Goal: Task Accomplishment & Management: Use online tool/utility

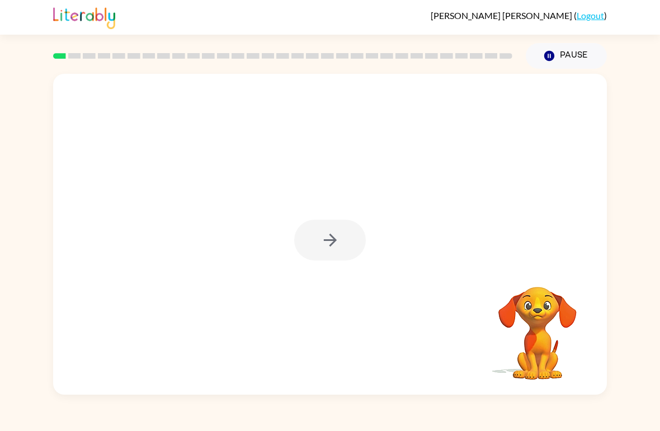
click at [346, 225] on div at bounding box center [330, 240] width 72 height 41
click at [332, 243] on icon "button" at bounding box center [329, 240] width 13 height 13
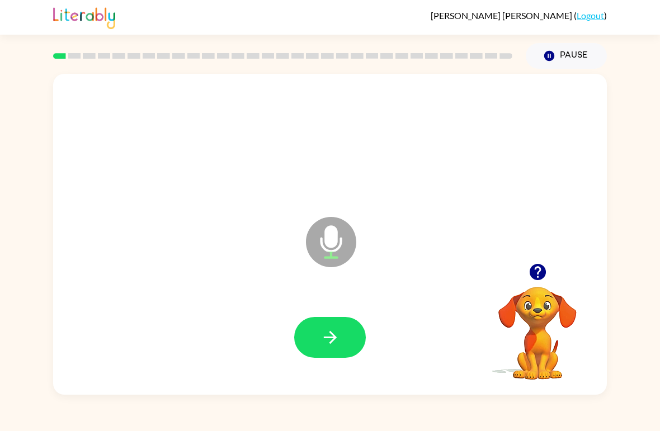
click at [332, 325] on button "button" at bounding box center [330, 337] width 72 height 41
click at [536, 270] on icon "button" at bounding box center [537, 272] width 16 height 16
click at [341, 333] on div at bounding box center [330, 337] width 72 height 41
click at [391, 287] on icon "Microphone The Microphone is here when it is your turn to talk" at bounding box center [387, 256] width 168 height 84
click at [463, 289] on icon "Microphone The Microphone is here when it is your turn to talk" at bounding box center [387, 256] width 168 height 84
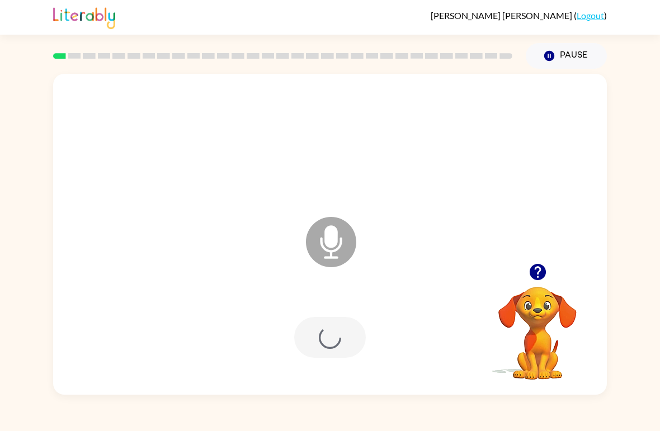
click at [421, 314] on div at bounding box center [329, 338] width 531 height 92
click at [538, 266] on icon "button" at bounding box center [537, 272] width 16 height 16
click at [560, 267] on div at bounding box center [537, 272] width 112 height 29
click at [532, 273] on icon "button" at bounding box center [537, 272] width 16 height 16
click at [537, 278] on icon "button" at bounding box center [538, 272] width 20 height 20
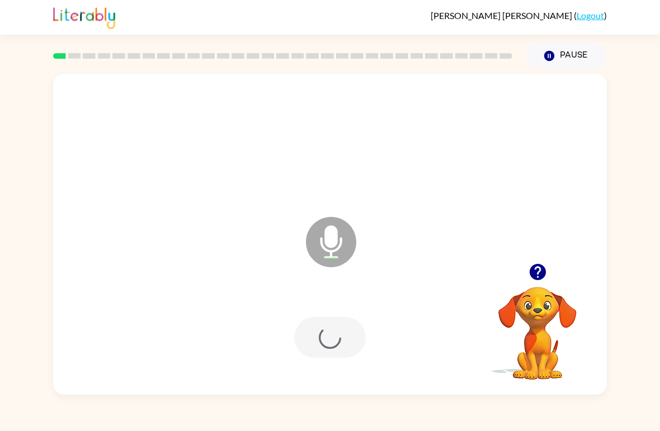
click at [575, 62] on button "Pause Pause" at bounding box center [566, 56] width 81 height 26
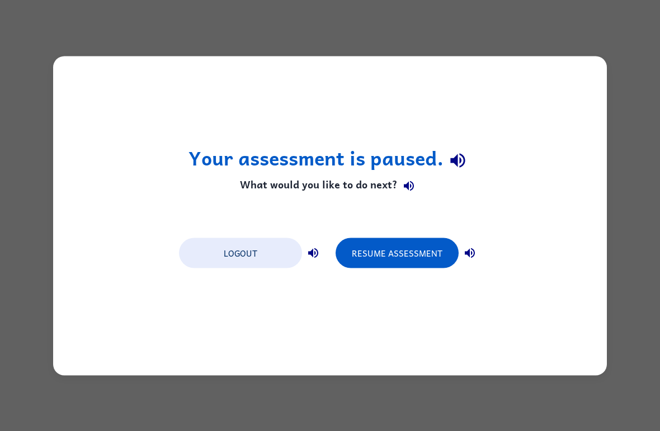
click at [370, 254] on button "Resume Assessment" at bounding box center [396, 253] width 123 height 30
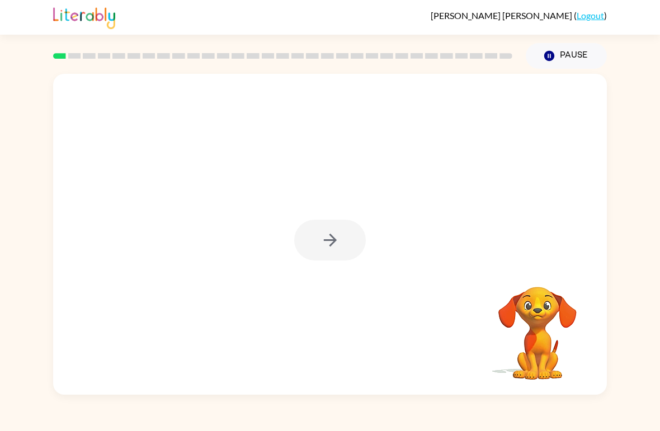
click at [321, 248] on div at bounding box center [330, 240] width 72 height 41
click at [328, 247] on icon "button" at bounding box center [330, 240] width 20 height 20
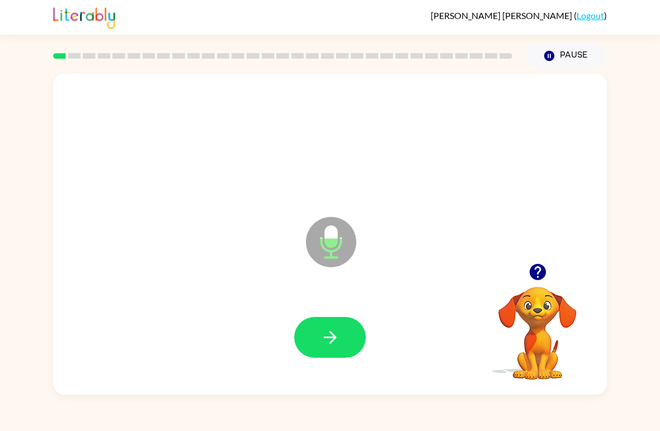
click at [330, 334] on icon "button" at bounding box center [329, 337] width 13 height 13
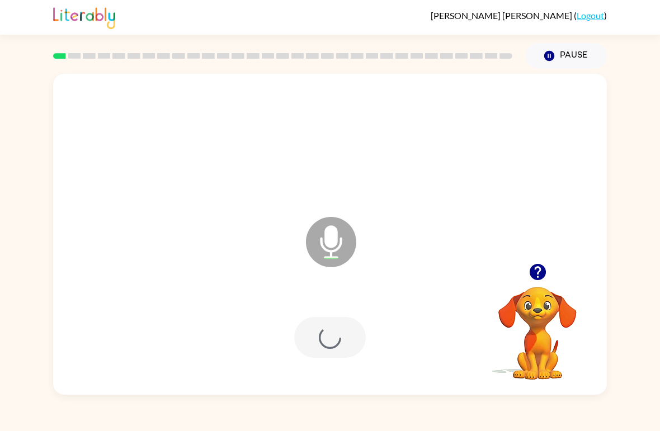
click at [563, 55] on button "Pause Pause" at bounding box center [566, 56] width 81 height 26
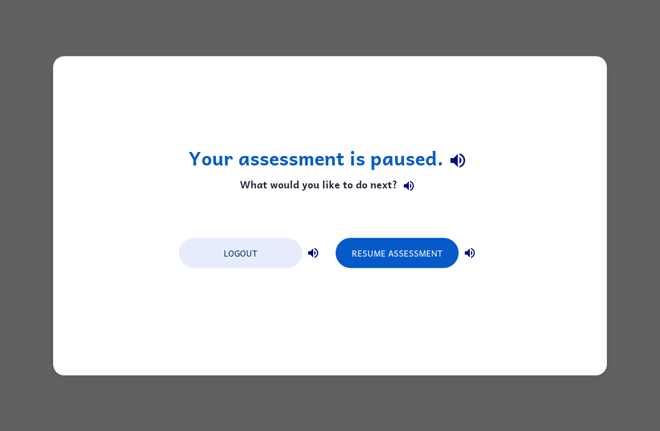
click at [378, 250] on button "Resume Assessment" at bounding box center [396, 253] width 123 height 30
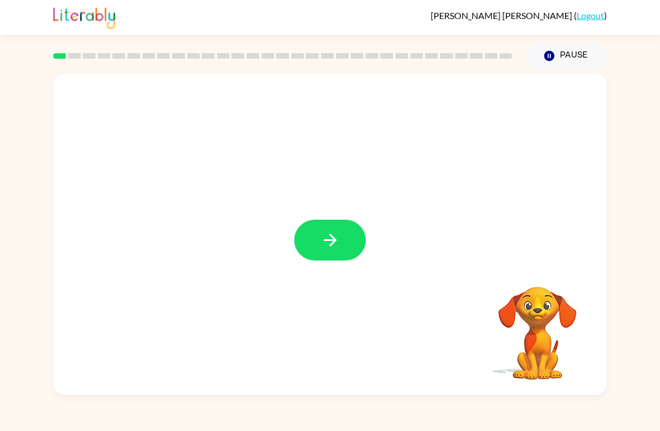
click at [335, 250] on icon "button" at bounding box center [330, 240] width 20 height 20
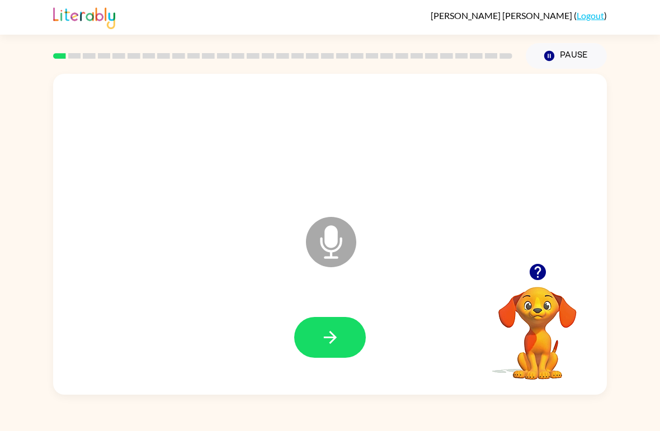
click at [327, 340] on icon "button" at bounding box center [330, 338] width 20 height 20
click at [522, 335] on video "Your browser must support playing .mp4 files to use Literably. Please try using…" at bounding box center [537, 325] width 112 height 112
click at [550, 314] on video "Your browser must support playing .mp4 files to use Literably. Please try using…" at bounding box center [537, 325] width 112 height 112
click at [563, 312] on video "Your browser must support playing .mp4 files to use Literably. Please try using…" at bounding box center [537, 325] width 112 height 112
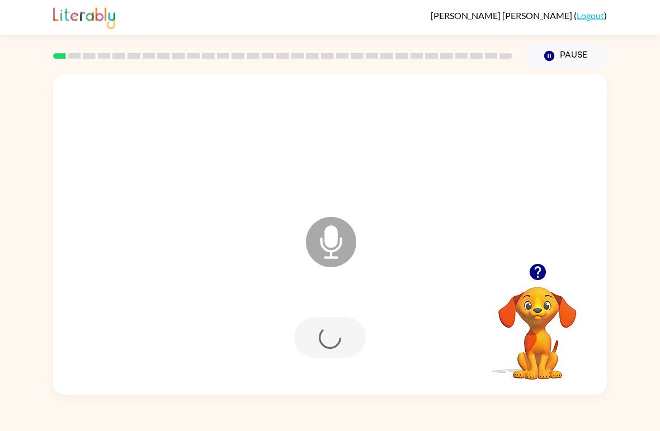
click at [537, 324] on video "Your browser must support playing .mp4 files to use Literably. Please try using…" at bounding box center [537, 325] width 112 height 112
click at [522, 346] on video "Your browser must support playing .mp4 files to use Literably. Please try using…" at bounding box center [537, 325] width 112 height 112
click at [530, 290] on video "Your browser must support playing .mp4 files to use Literably. Please try using…" at bounding box center [537, 325] width 112 height 112
click at [529, 290] on video "Your browser must support playing .mp4 files to use Literably. Please try using…" at bounding box center [537, 325] width 112 height 112
click at [537, 282] on icon "button" at bounding box center [538, 272] width 20 height 20
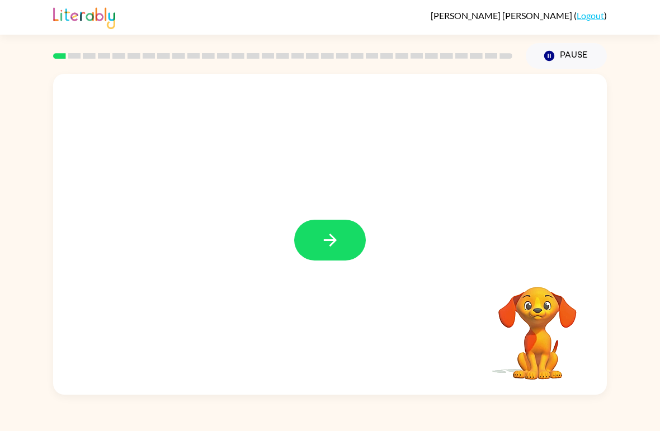
click at [301, 14] on div "[PERSON_NAME] ( Logout )" at bounding box center [329, 17] width 553 height 35
click at [330, 235] on icon "button" at bounding box center [329, 240] width 13 height 13
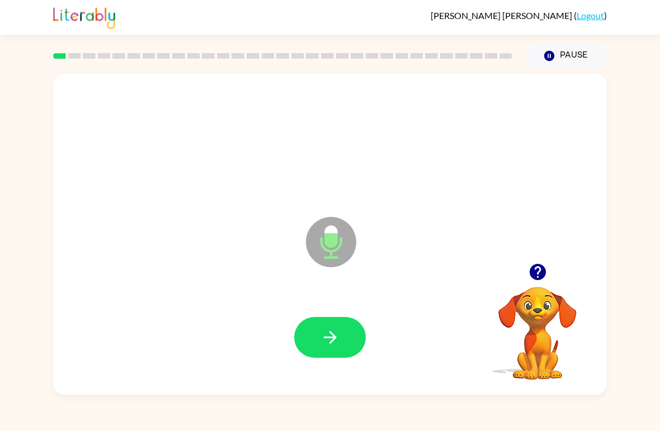
click at [340, 334] on button "button" at bounding box center [330, 337] width 72 height 41
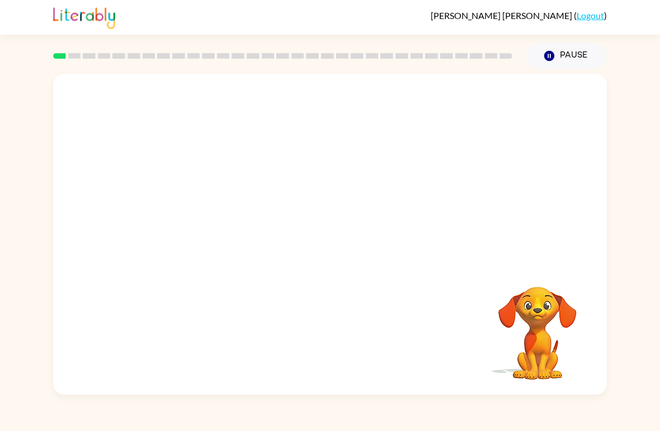
click at [643, 240] on div "Your browser must support playing .mp4 files to use Literably. Please try using…" at bounding box center [330, 232] width 660 height 326
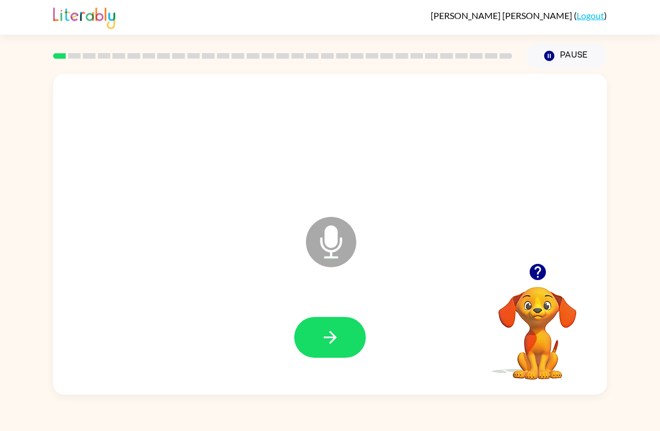
click at [344, 326] on button "button" at bounding box center [330, 337] width 72 height 41
click at [329, 333] on icon "button" at bounding box center [329, 337] width 13 height 13
click at [314, 334] on button "button" at bounding box center [330, 337] width 72 height 41
click at [311, 349] on button "button" at bounding box center [330, 337] width 72 height 41
click at [339, 353] on button "button" at bounding box center [330, 337] width 72 height 41
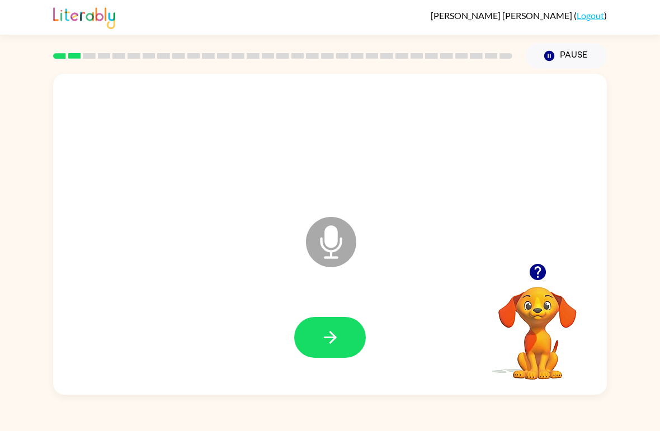
click at [328, 380] on div at bounding box center [329, 338] width 531 height 92
click at [358, 331] on button "button" at bounding box center [330, 337] width 72 height 41
click at [348, 327] on div at bounding box center [330, 337] width 72 height 41
click at [332, 332] on div at bounding box center [330, 337] width 72 height 41
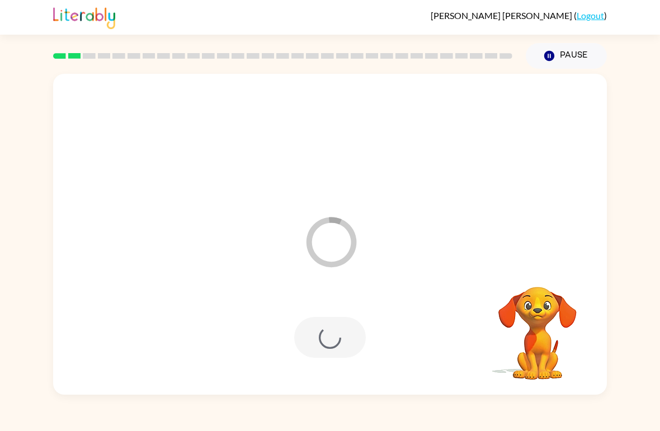
click at [354, 373] on div at bounding box center [329, 338] width 531 height 92
click at [358, 320] on div at bounding box center [330, 337] width 72 height 41
click at [339, 349] on div at bounding box center [330, 337] width 72 height 41
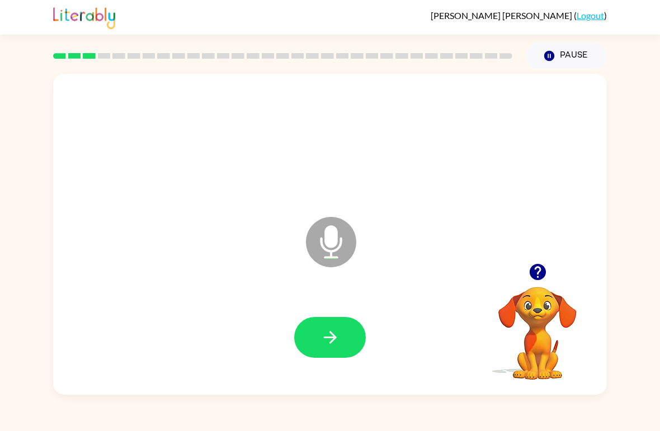
click at [328, 329] on icon "button" at bounding box center [330, 338] width 20 height 20
click at [328, 349] on button "button" at bounding box center [330, 337] width 72 height 41
click at [330, 345] on icon "button" at bounding box center [330, 338] width 20 height 20
click at [320, 331] on icon "button" at bounding box center [330, 338] width 20 height 20
click at [358, 329] on button "button" at bounding box center [330, 337] width 72 height 41
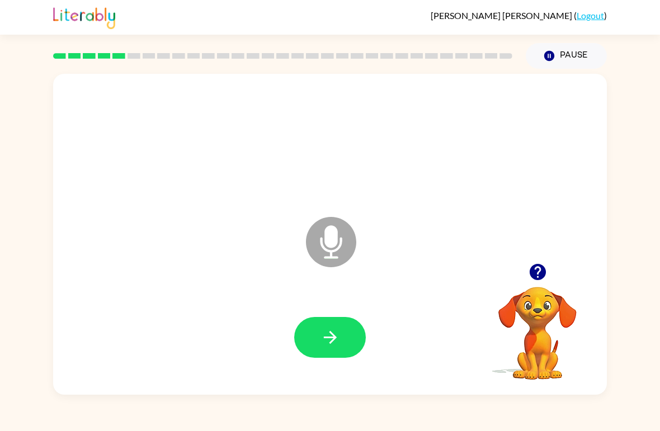
click at [339, 342] on icon "button" at bounding box center [330, 338] width 20 height 20
click at [307, 356] on button "button" at bounding box center [330, 337] width 72 height 41
click at [330, 334] on icon "button" at bounding box center [330, 338] width 20 height 20
click at [356, 335] on button "button" at bounding box center [330, 337] width 72 height 41
click at [323, 394] on div "Microphone The Microphone is here when it is your turn to talk" at bounding box center [329, 234] width 553 height 321
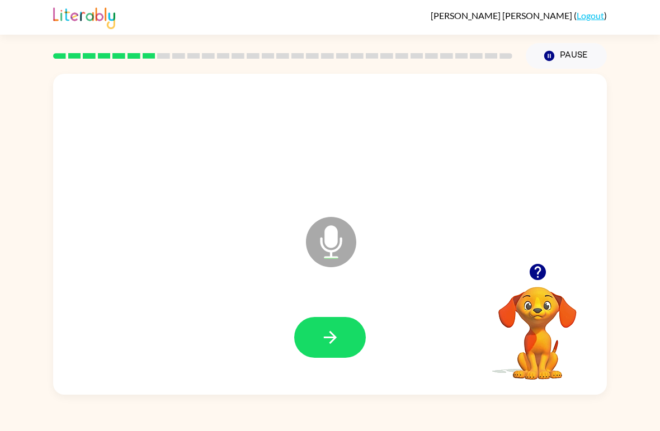
click at [316, 358] on button "button" at bounding box center [330, 337] width 72 height 41
click at [326, 351] on button "button" at bounding box center [330, 337] width 72 height 41
click at [332, 352] on button "button" at bounding box center [330, 337] width 72 height 41
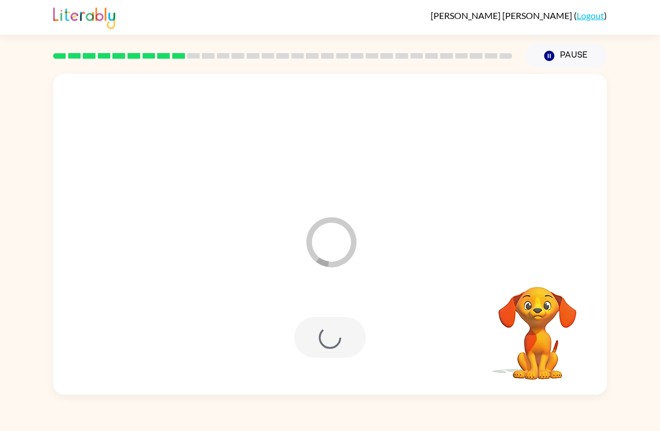
click at [319, 371] on div at bounding box center [329, 338] width 531 height 92
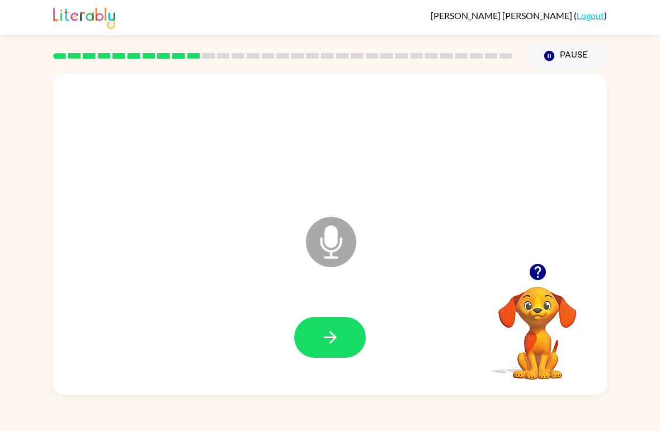
click at [325, 365] on div at bounding box center [329, 338] width 531 height 92
click at [325, 364] on div at bounding box center [329, 338] width 531 height 92
click at [328, 383] on div at bounding box center [329, 338] width 531 height 92
click at [328, 382] on div at bounding box center [329, 338] width 531 height 92
click at [331, 328] on button "button" at bounding box center [330, 337] width 72 height 41
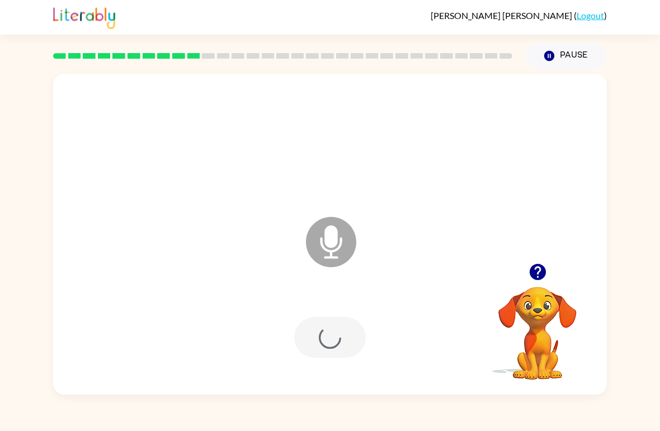
click at [331, 327] on div at bounding box center [330, 337] width 72 height 41
click at [299, 334] on div at bounding box center [330, 337] width 72 height 41
click at [312, 343] on div at bounding box center [330, 337] width 72 height 41
click at [304, 340] on div at bounding box center [330, 337] width 72 height 41
click at [335, 350] on button "button" at bounding box center [330, 337] width 72 height 41
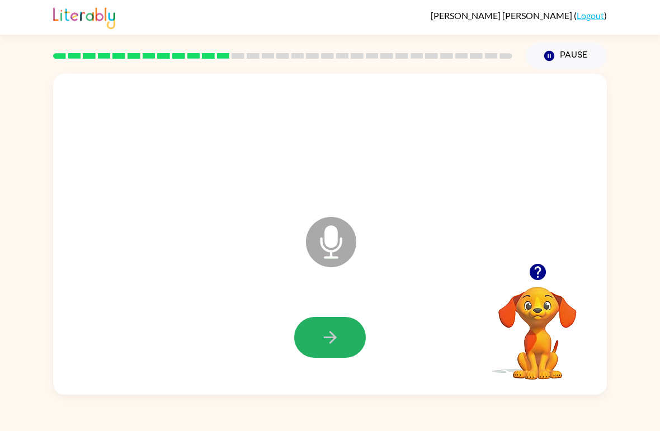
click at [329, 331] on icon "button" at bounding box center [330, 338] width 20 height 20
click at [319, 337] on button "button" at bounding box center [330, 337] width 72 height 41
click at [292, 345] on div at bounding box center [329, 338] width 531 height 92
click at [312, 313] on div at bounding box center [329, 338] width 531 height 92
click at [331, 335] on icon "button" at bounding box center [330, 338] width 20 height 20
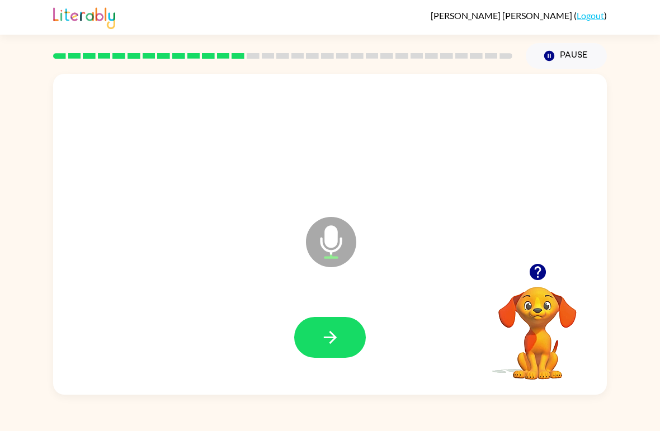
click at [318, 367] on div at bounding box center [329, 338] width 531 height 92
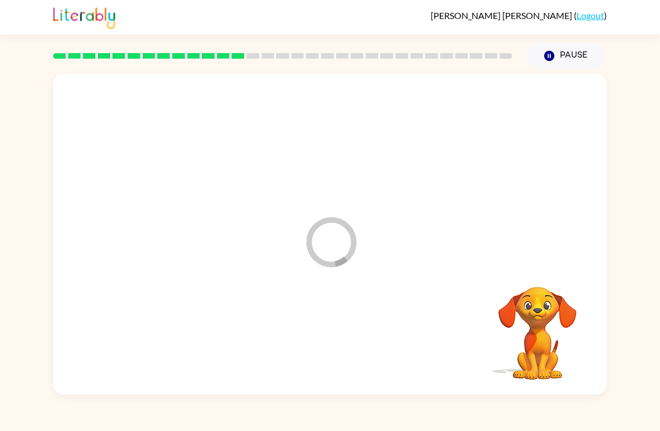
click at [336, 342] on div at bounding box center [329, 338] width 531 height 92
click at [418, 266] on div "Loader Your response is being sent to our graders" at bounding box center [329, 234] width 553 height 321
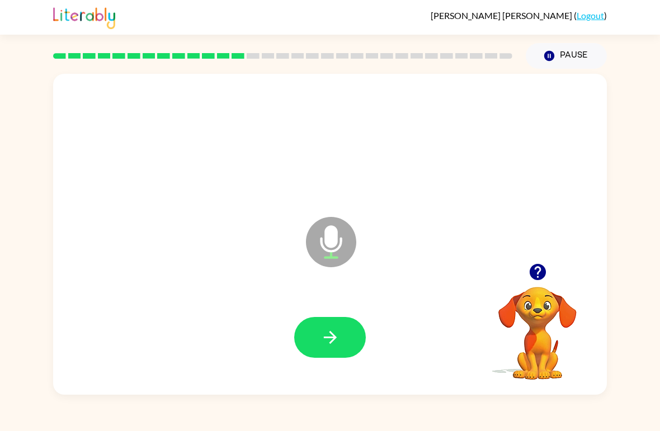
click at [353, 348] on button "button" at bounding box center [330, 337] width 72 height 41
click at [271, 350] on div at bounding box center [329, 338] width 531 height 92
click at [353, 352] on button "button" at bounding box center [330, 337] width 72 height 41
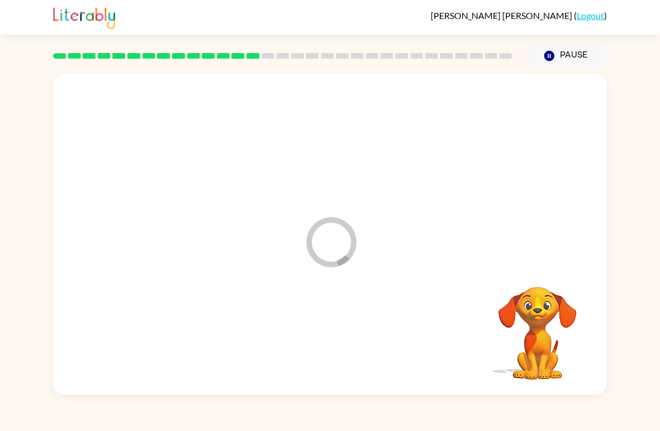
click at [350, 328] on div at bounding box center [329, 338] width 531 height 92
click at [347, 354] on div at bounding box center [329, 338] width 531 height 92
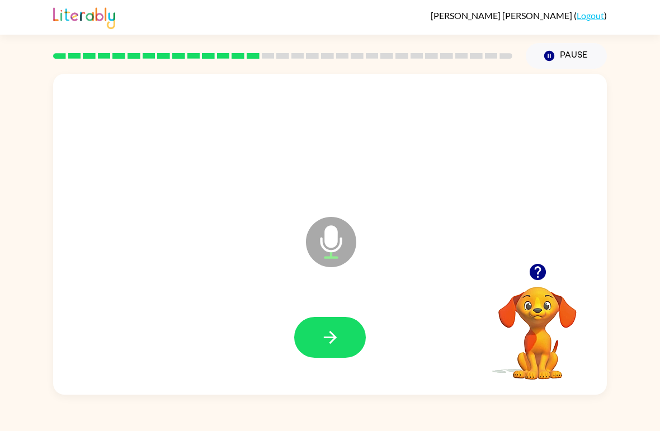
click at [330, 358] on button "button" at bounding box center [330, 337] width 72 height 41
click at [347, 334] on button "button" at bounding box center [330, 337] width 72 height 41
click at [347, 333] on button "button" at bounding box center [330, 337] width 72 height 41
click at [322, 347] on icon "button" at bounding box center [330, 338] width 20 height 20
click at [354, 288] on icon "Microphone The Microphone is here when it is your turn to talk" at bounding box center [387, 256] width 168 height 84
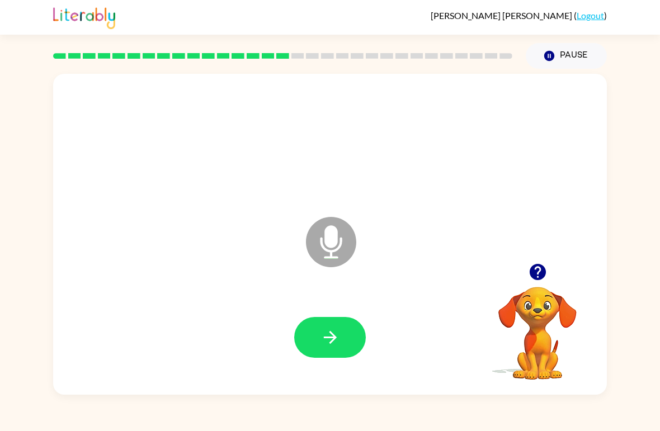
click at [342, 357] on button "button" at bounding box center [330, 337] width 72 height 41
click at [346, 361] on div at bounding box center [329, 338] width 531 height 92
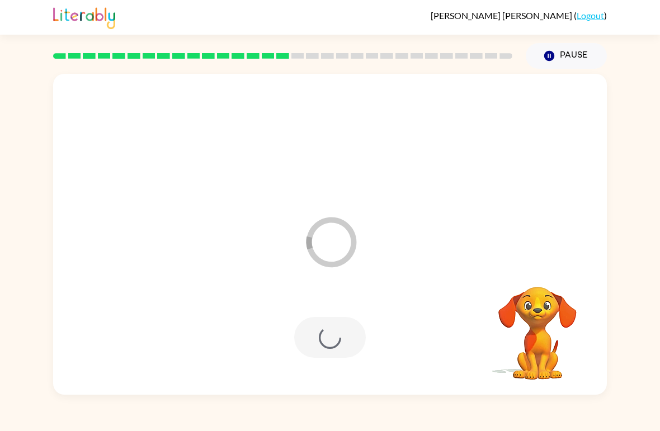
click at [343, 348] on div at bounding box center [330, 337] width 72 height 41
click at [436, 357] on div at bounding box center [329, 338] width 531 height 92
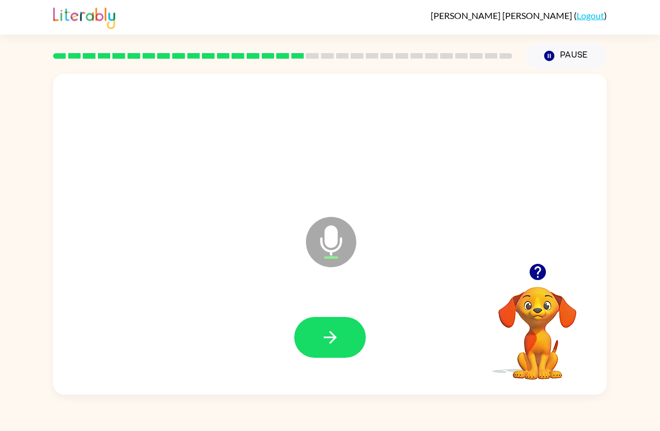
click at [332, 339] on icon "button" at bounding box center [330, 338] width 20 height 20
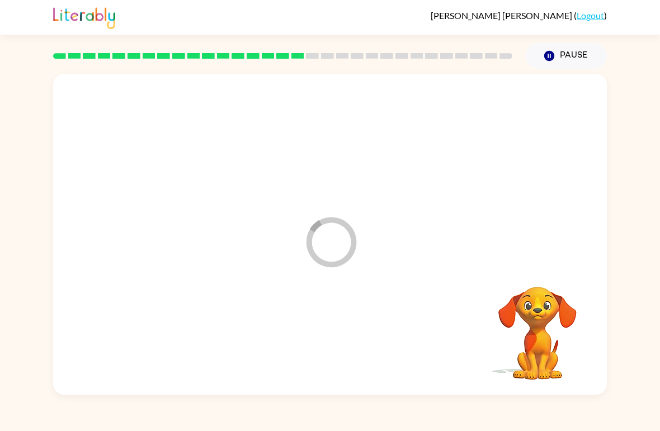
click at [357, 328] on div at bounding box center [329, 338] width 531 height 92
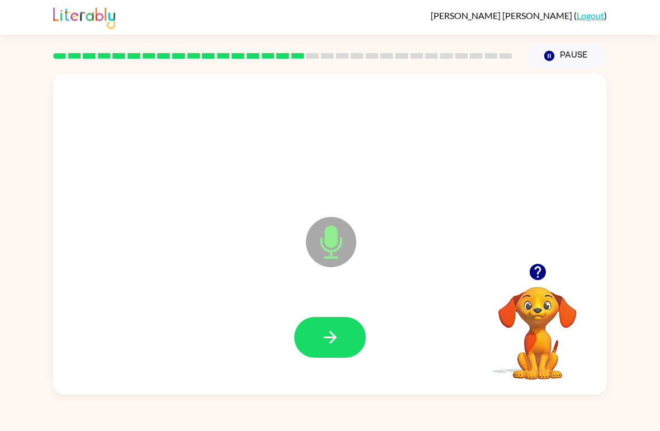
click at [327, 352] on button "button" at bounding box center [330, 337] width 72 height 41
click at [532, 276] on icon "button" at bounding box center [537, 272] width 16 height 16
click at [346, 302] on div at bounding box center [329, 338] width 531 height 92
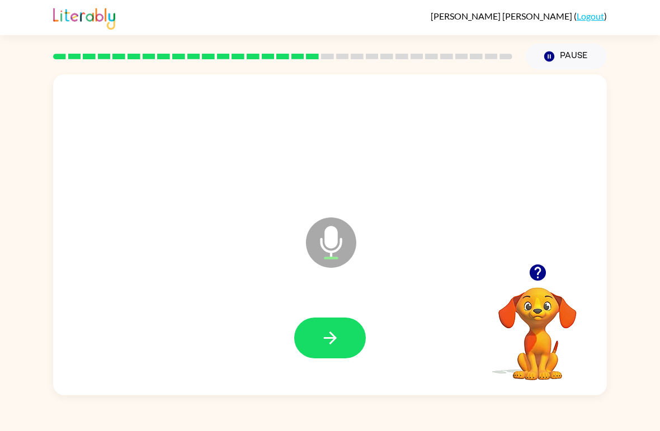
click at [334, 331] on icon "button" at bounding box center [330, 338] width 20 height 20
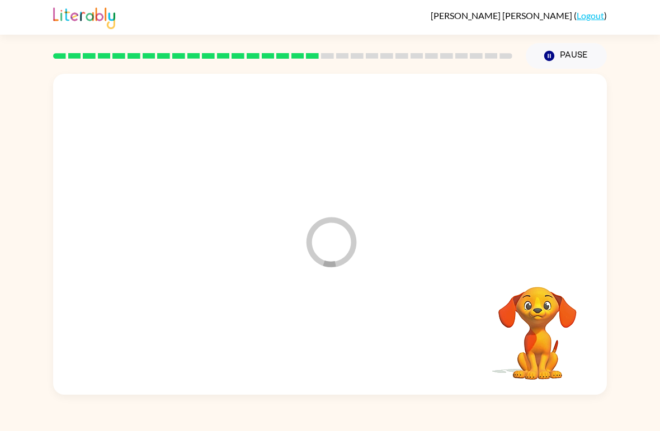
click at [333, 331] on div at bounding box center [329, 338] width 531 height 92
click at [324, 342] on div at bounding box center [329, 338] width 531 height 92
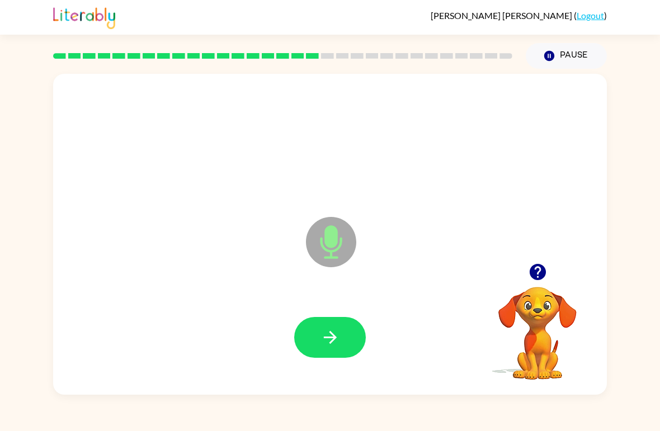
click at [324, 346] on icon "button" at bounding box center [330, 338] width 20 height 20
click at [325, 332] on icon "button" at bounding box center [330, 338] width 20 height 20
click at [344, 330] on button "button" at bounding box center [330, 337] width 72 height 41
click at [334, 332] on icon "button" at bounding box center [330, 338] width 20 height 20
click at [470, 58] on icon at bounding box center [476, 56] width 13 height 6
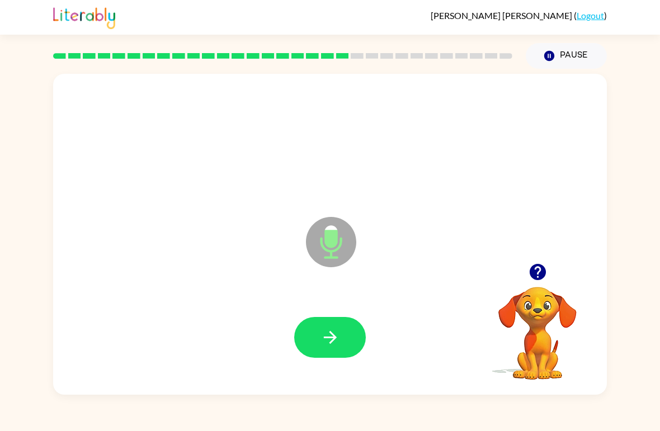
click at [341, 318] on button "button" at bounding box center [330, 337] width 72 height 41
click at [309, 323] on button "button" at bounding box center [330, 337] width 72 height 41
click at [320, 351] on button "button" at bounding box center [330, 337] width 72 height 41
click at [317, 313] on div at bounding box center [329, 338] width 531 height 92
click at [347, 336] on button "button" at bounding box center [330, 337] width 72 height 41
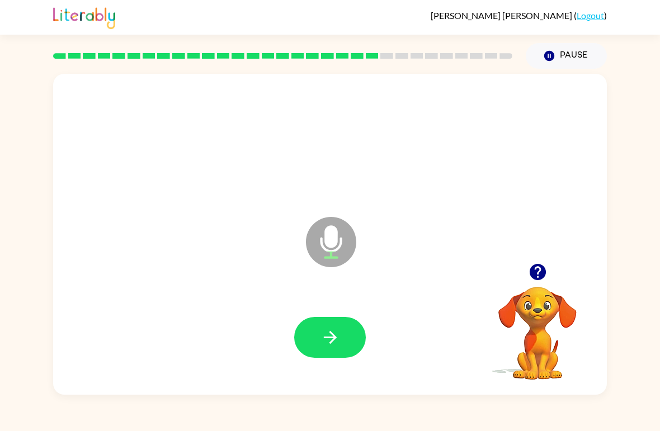
click at [304, 345] on button "button" at bounding box center [330, 337] width 72 height 41
click at [347, 334] on button "button" at bounding box center [330, 337] width 72 height 41
click at [334, 324] on button "button" at bounding box center [330, 337] width 72 height 41
click at [331, 356] on button "button" at bounding box center [330, 337] width 72 height 41
click at [335, 325] on button "button" at bounding box center [330, 337] width 72 height 41
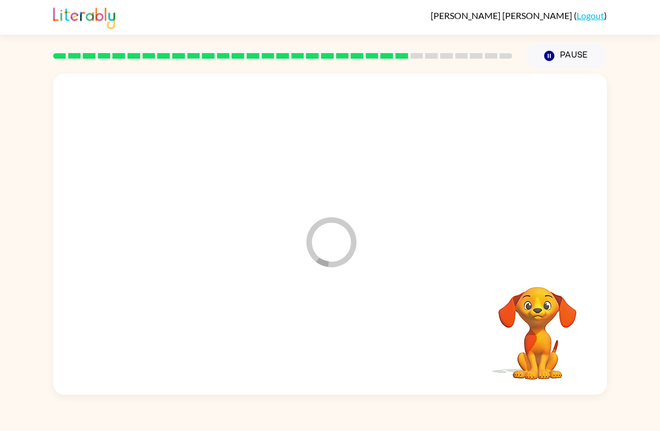
click at [334, 325] on div at bounding box center [329, 338] width 531 height 92
click at [298, 415] on div "Russell Adams ( Logout ) Pause Pause Loader Your response is being sent to our …" at bounding box center [330, 215] width 660 height 431
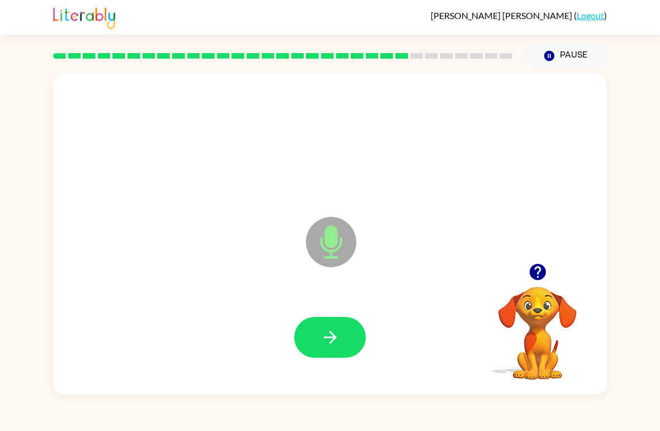
click at [329, 349] on button "button" at bounding box center [330, 337] width 72 height 41
click at [336, 334] on icon "button" at bounding box center [330, 338] width 20 height 20
click at [386, 349] on div at bounding box center [329, 338] width 531 height 92
click at [324, 349] on button "button" at bounding box center [330, 337] width 72 height 41
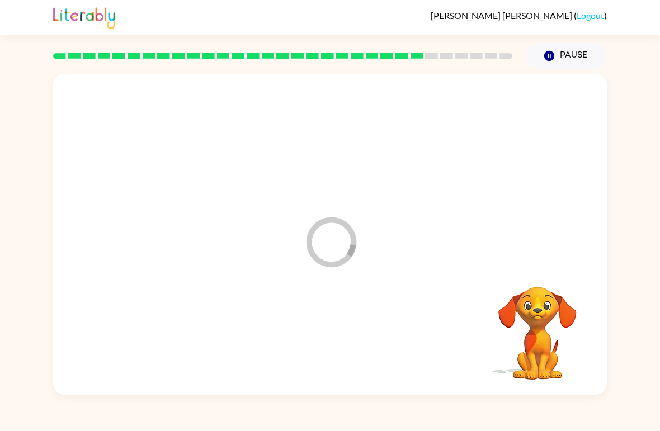
click at [354, 320] on div at bounding box center [329, 338] width 531 height 92
click at [377, 356] on div at bounding box center [329, 338] width 531 height 92
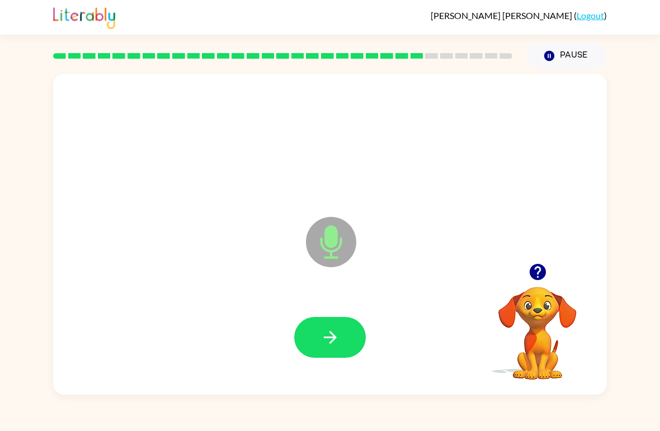
click at [337, 343] on icon "button" at bounding box center [330, 338] width 20 height 20
click at [537, 274] on icon "button" at bounding box center [538, 272] width 20 height 20
click at [530, 311] on video "Your browser must support playing .mp4 files to use Literably. Please try using…" at bounding box center [537, 325] width 112 height 112
click at [318, 323] on button "button" at bounding box center [330, 337] width 72 height 41
click at [525, 281] on div at bounding box center [537, 272] width 112 height 29
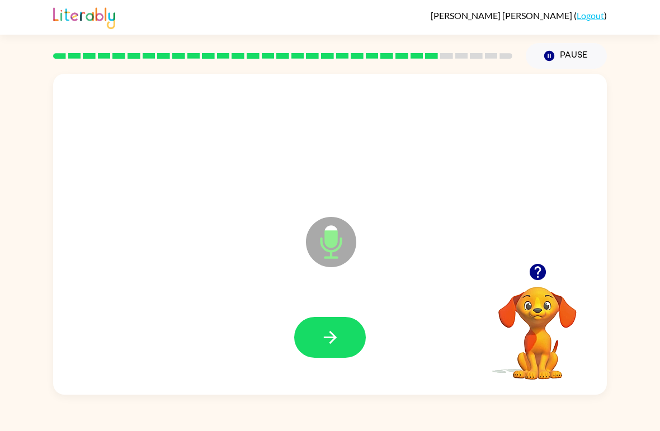
click at [339, 338] on icon "button" at bounding box center [330, 338] width 20 height 20
click at [330, 347] on icon "button" at bounding box center [330, 338] width 20 height 20
click at [540, 276] on icon "button" at bounding box center [537, 272] width 16 height 16
click at [346, 342] on button "button" at bounding box center [330, 337] width 72 height 41
click at [316, 352] on button "button" at bounding box center [330, 337] width 72 height 41
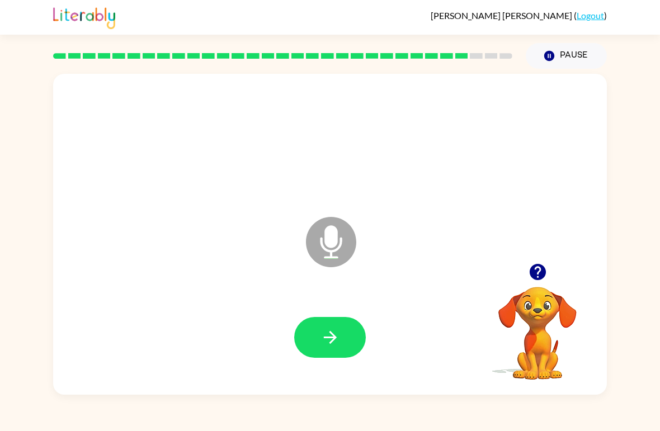
click at [323, 384] on div "Microphone The Microphone is here when it is your turn to talk" at bounding box center [329, 234] width 553 height 321
click at [333, 351] on button "button" at bounding box center [330, 337] width 72 height 41
click at [307, 373] on div at bounding box center [329, 338] width 531 height 92
click at [368, 294] on icon "Microphone The Microphone is here when it is your turn to talk" at bounding box center [387, 256] width 168 height 84
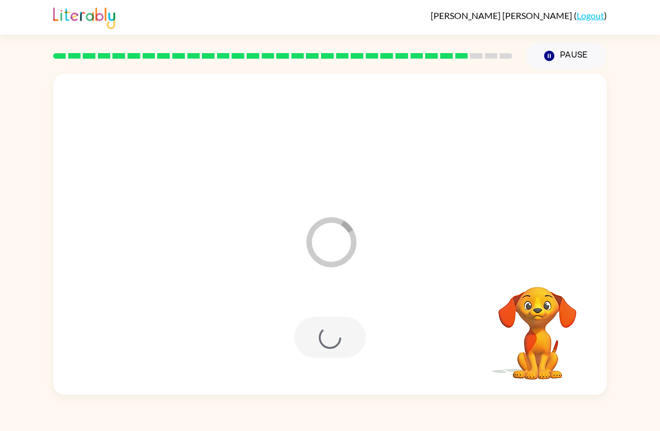
click at [342, 322] on div at bounding box center [330, 337] width 72 height 41
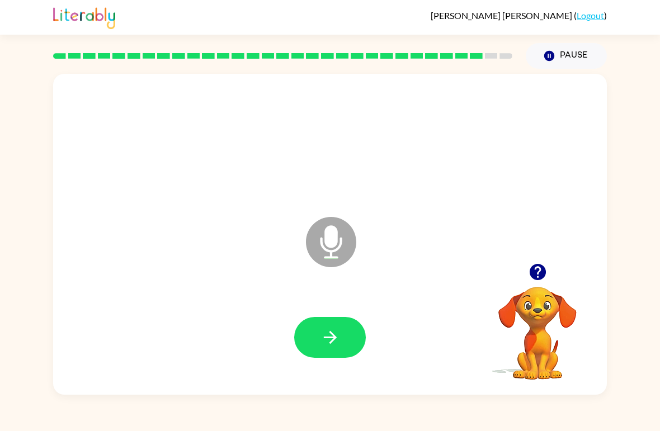
click at [339, 341] on icon "button" at bounding box center [330, 338] width 20 height 20
click at [346, 343] on button "button" at bounding box center [330, 337] width 72 height 41
click at [342, 331] on button "button" at bounding box center [330, 337] width 72 height 41
click at [340, 331] on button "button" at bounding box center [330, 337] width 72 height 41
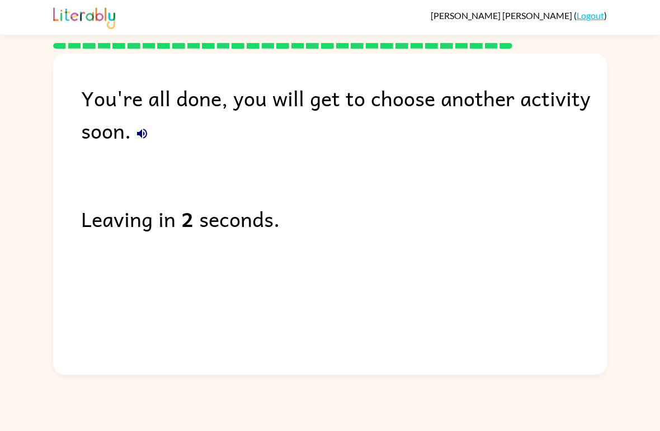
click at [146, 124] on button "button" at bounding box center [142, 133] width 22 height 22
click at [144, 122] on div "You're all done, you will get to choose another activity soon." at bounding box center [344, 114] width 526 height 65
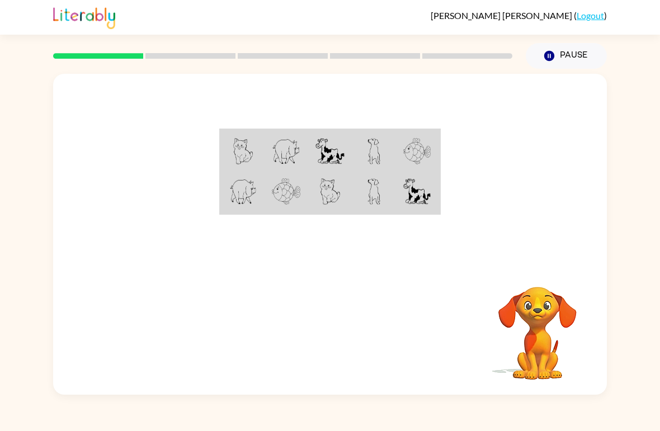
click at [523, 280] on video "Your browser must support playing .mp4 files to use Literably. Please try using…" at bounding box center [537, 325] width 112 height 112
click at [530, 313] on video "Your browser must support playing .mp4 files to use Literably. Please try using…" at bounding box center [537, 325] width 112 height 112
click at [541, 243] on div at bounding box center [329, 169] width 553 height 190
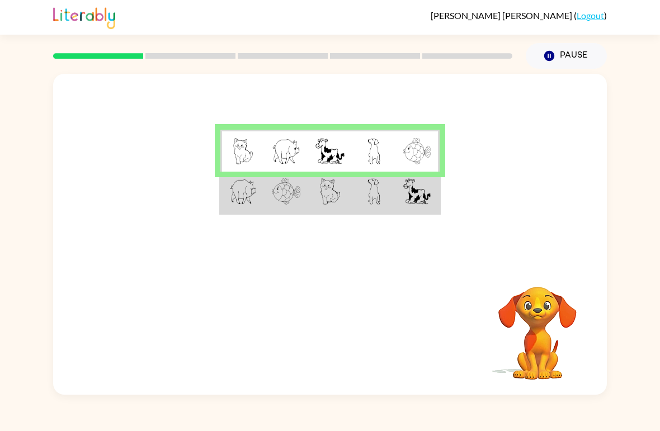
click at [437, 164] on td at bounding box center [417, 151] width 44 height 42
click at [438, 165] on td at bounding box center [417, 151] width 44 height 42
click at [389, 160] on td at bounding box center [374, 151] width 44 height 42
click at [332, 155] on img at bounding box center [329, 151] width 29 height 26
click at [286, 153] on img at bounding box center [286, 151] width 29 height 26
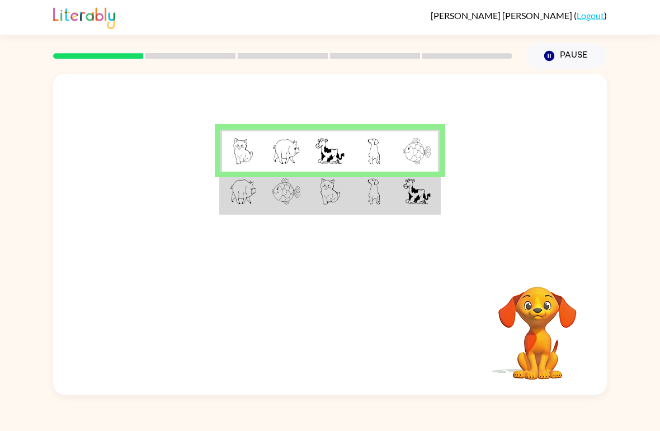
click at [255, 152] on td at bounding box center [242, 151] width 44 height 42
click at [236, 206] on td at bounding box center [242, 193] width 44 height 42
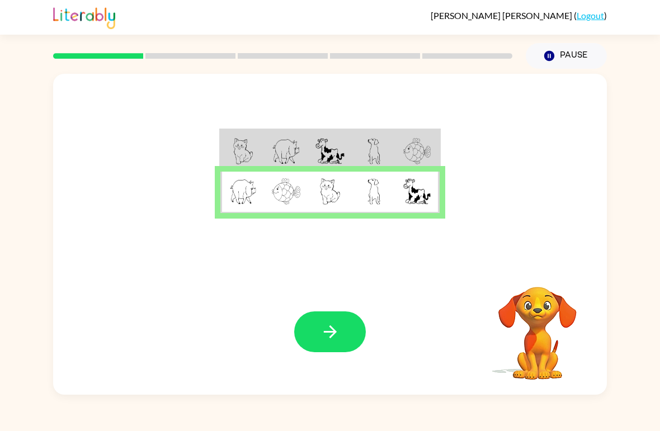
click at [331, 344] on button "button" at bounding box center [330, 331] width 72 height 41
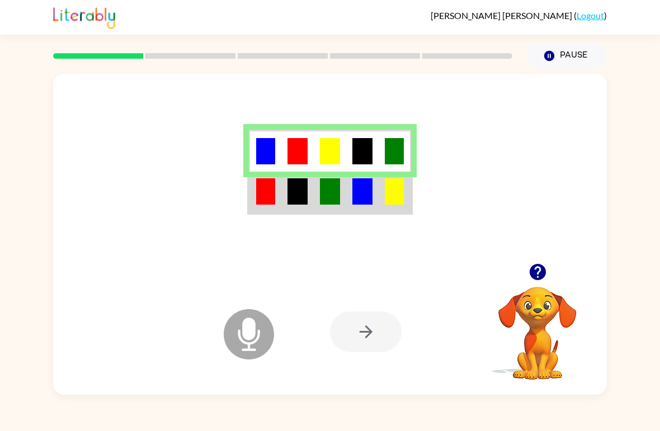
click at [247, 215] on table at bounding box center [329, 172] width 165 height 86
click at [262, 204] on img at bounding box center [265, 191] width 19 height 26
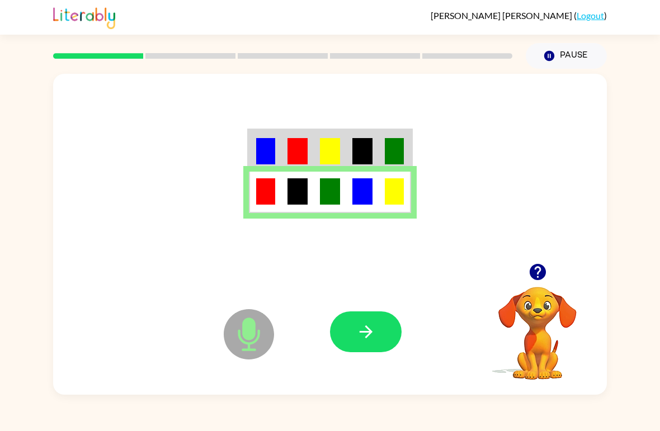
click at [368, 341] on icon "button" at bounding box center [366, 332] width 20 height 20
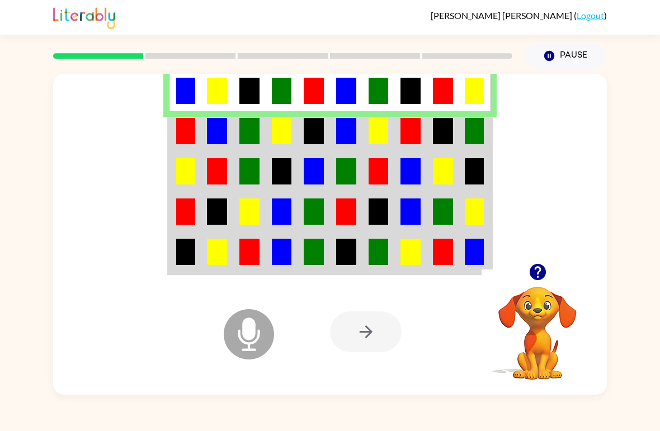
click at [186, 135] on img at bounding box center [185, 131] width 19 height 26
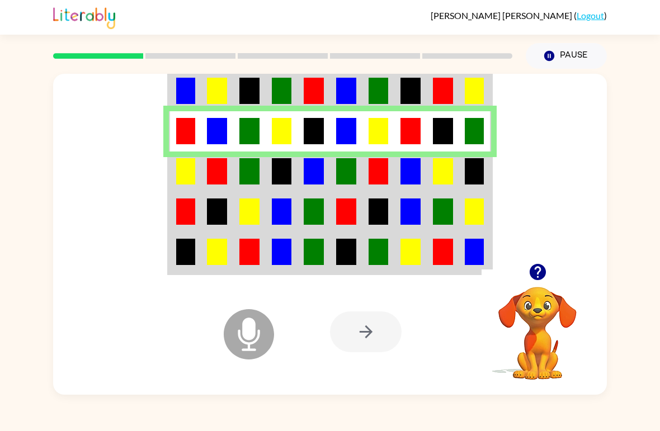
click at [197, 188] on td at bounding box center [185, 172] width 32 height 40
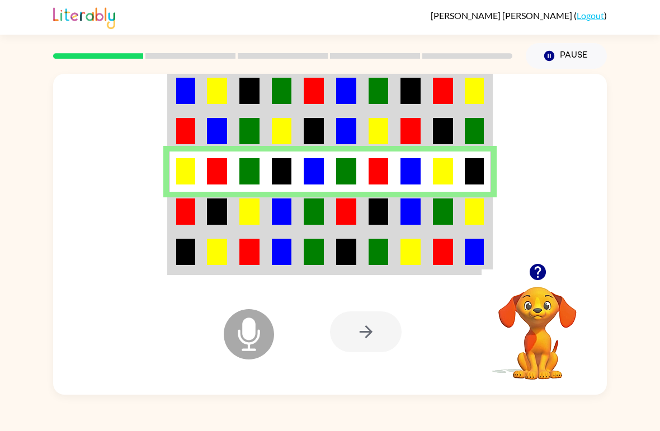
click at [183, 218] on img at bounding box center [185, 211] width 19 height 26
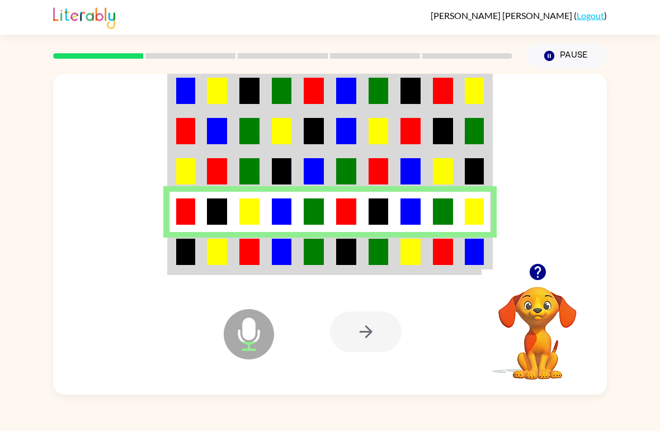
click at [190, 253] on img at bounding box center [185, 252] width 19 height 26
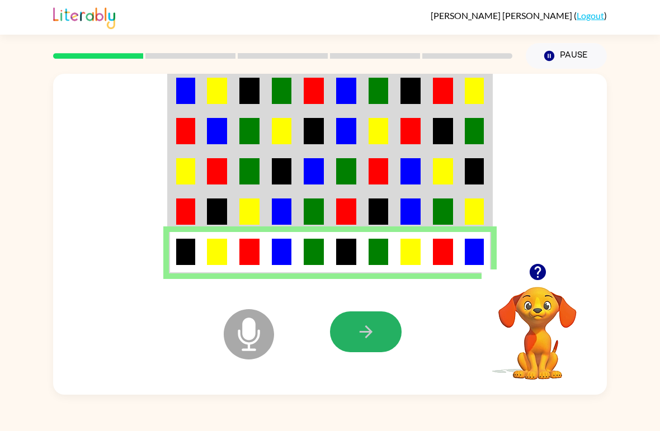
click at [395, 338] on button "button" at bounding box center [366, 331] width 72 height 41
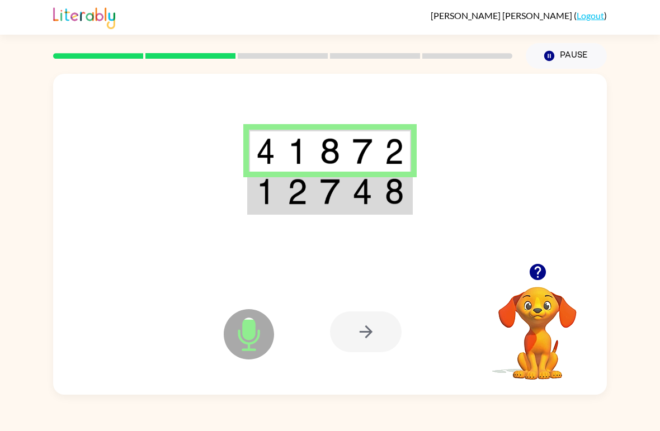
click at [262, 203] on img at bounding box center [265, 191] width 19 height 26
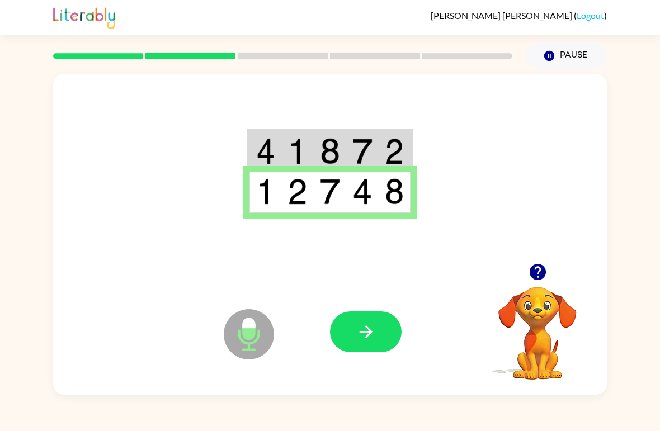
click at [382, 333] on button "button" at bounding box center [366, 331] width 72 height 41
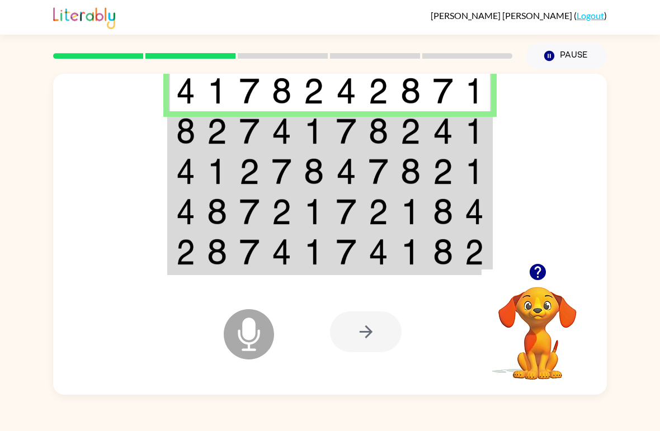
click at [188, 132] on img at bounding box center [185, 131] width 19 height 26
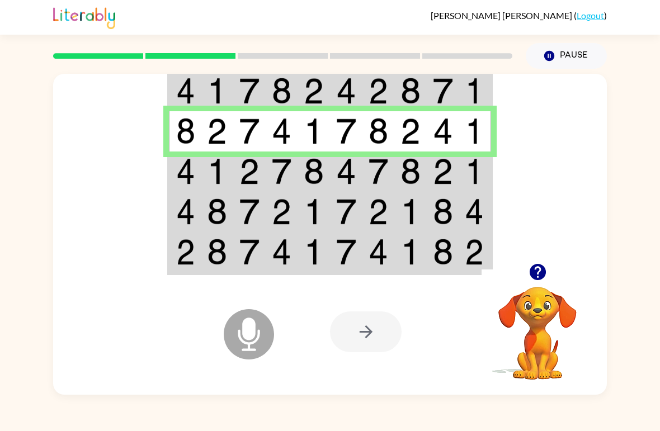
click at [175, 172] on td at bounding box center [185, 172] width 32 height 40
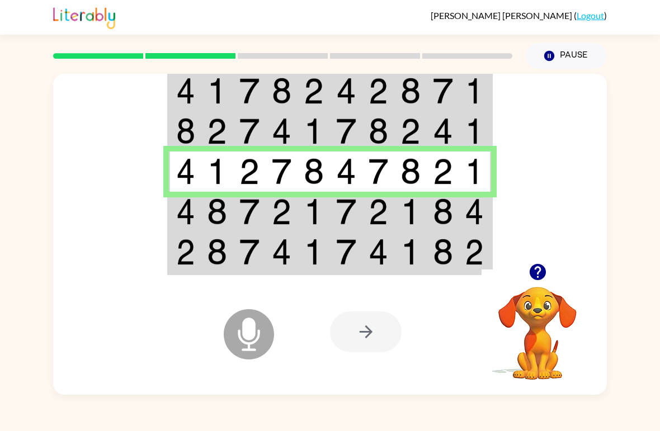
click at [182, 211] on img at bounding box center [185, 211] width 19 height 26
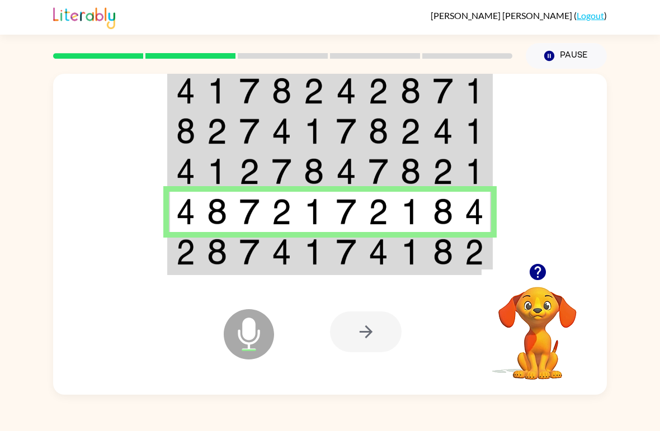
click at [210, 258] on img at bounding box center [217, 252] width 20 height 26
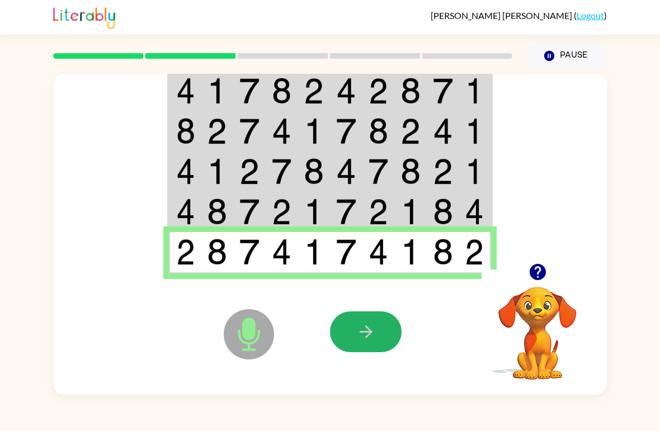
click at [374, 330] on icon "button" at bounding box center [366, 332] width 20 height 20
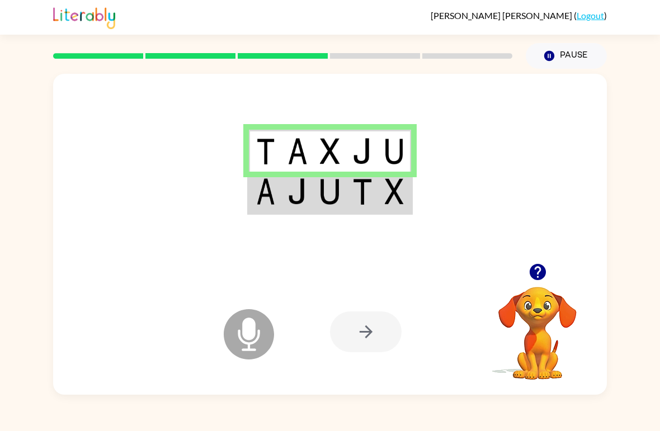
click at [297, 204] on img at bounding box center [297, 191] width 20 height 26
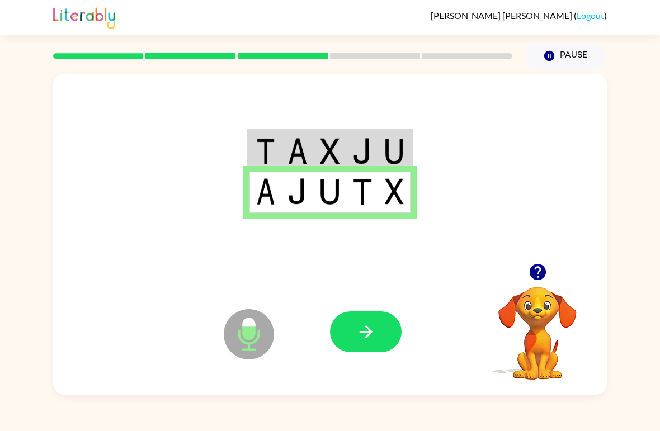
click at [348, 339] on button "button" at bounding box center [366, 331] width 72 height 41
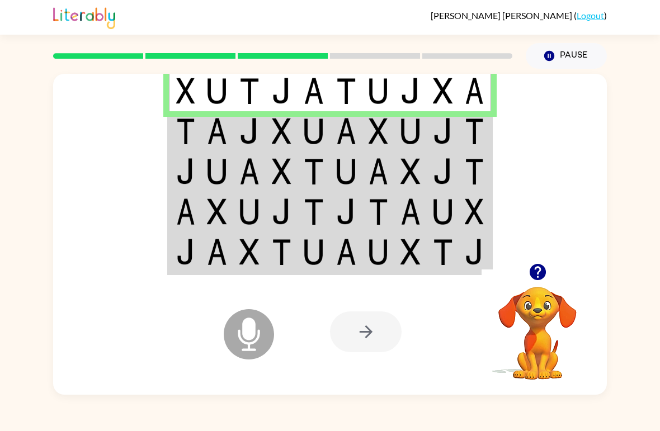
click at [207, 143] on img at bounding box center [217, 131] width 20 height 26
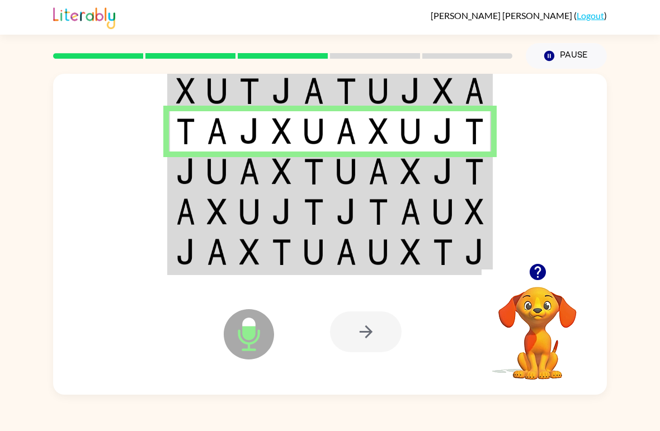
click at [199, 166] on td at bounding box center [185, 172] width 32 height 40
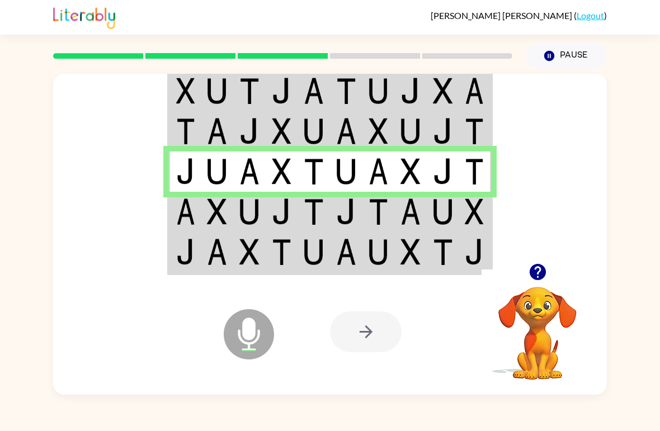
click at [201, 214] on td at bounding box center [217, 212] width 32 height 40
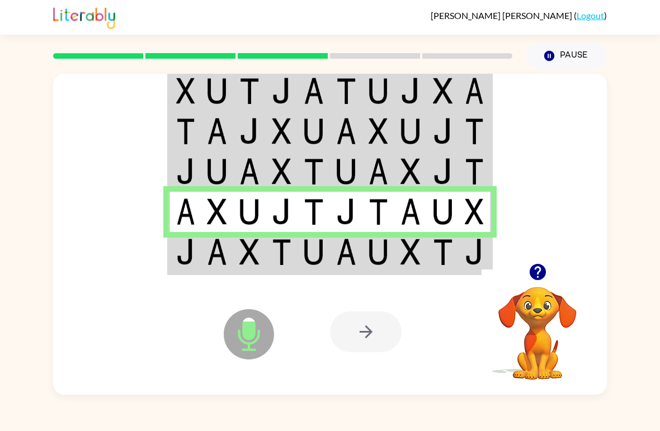
click at [216, 255] on img at bounding box center [217, 252] width 20 height 26
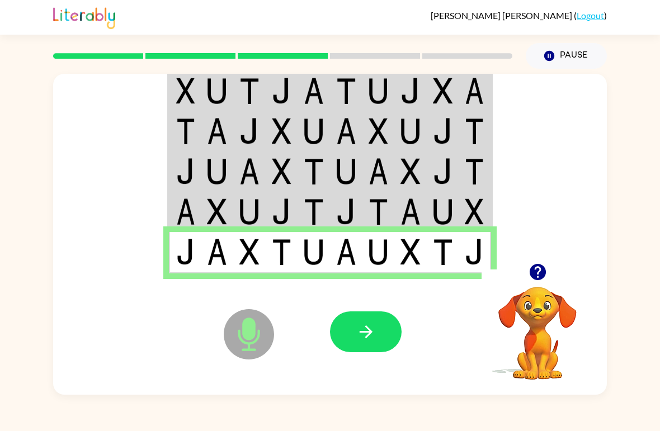
click at [360, 339] on icon "button" at bounding box center [366, 332] width 20 height 20
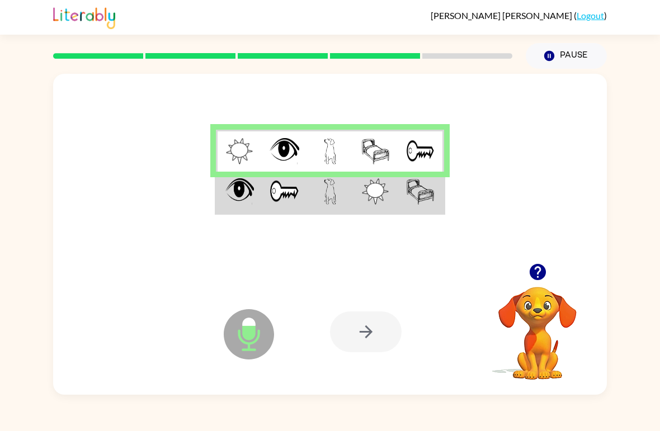
click at [250, 192] on img at bounding box center [239, 191] width 29 height 26
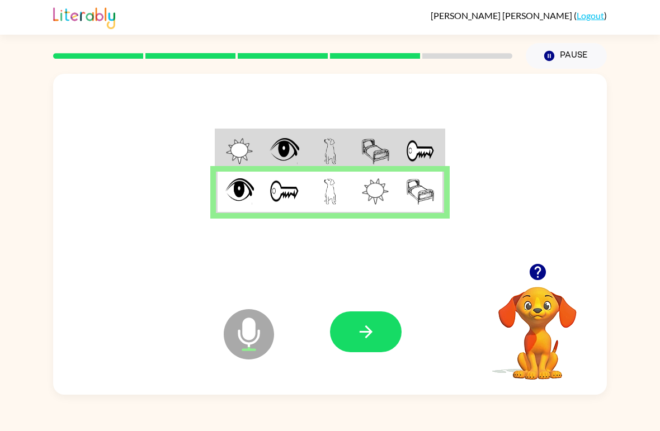
click at [378, 338] on button "button" at bounding box center [366, 331] width 72 height 41
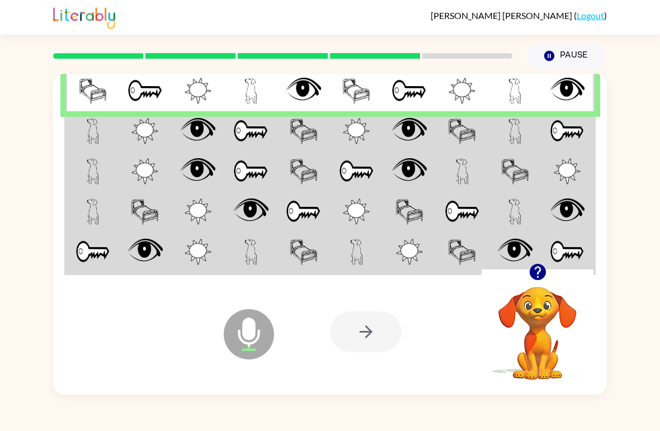
click at [101, 141] on td at bounding box center [92, 131] width 53 height 40
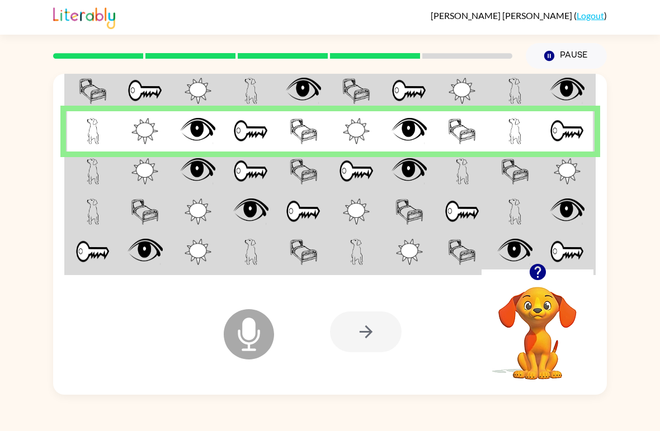
click at [108, 169] on td at bounding box center [92, 172] width 53 height 40
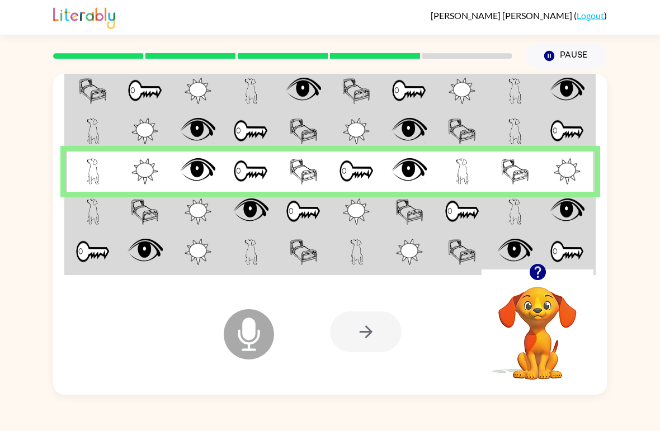
click at [121, 210] on td at bounding box center [145, 212] width 53 height 40
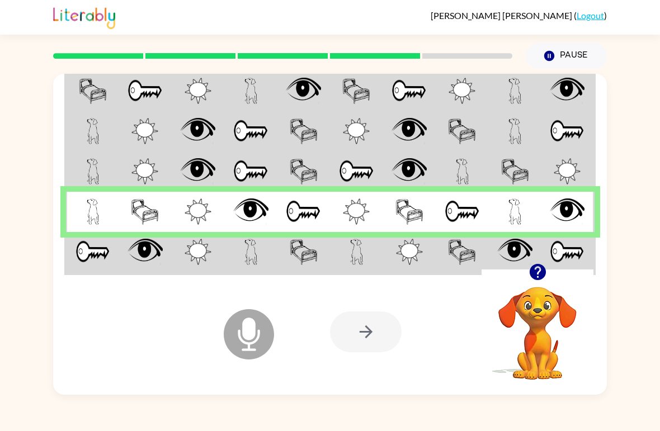
click at [169, 252] on td at bounding box center [145, 253] width 53 height 42
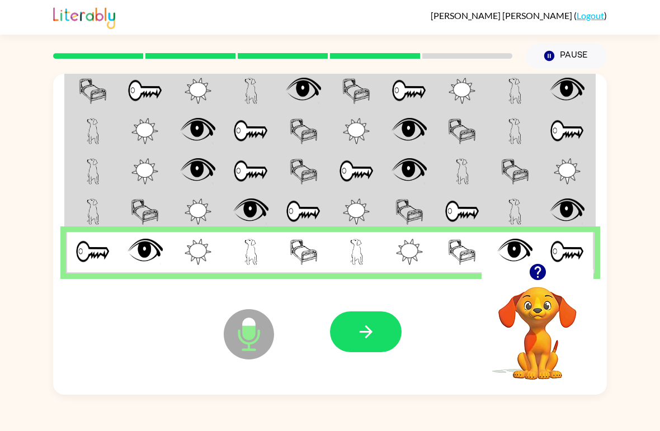
click at [348, 334] on button "button" at bounding box center [366, 331] width 72 height 41
